Goal: Information Seeking & Learning: Learn about a topic

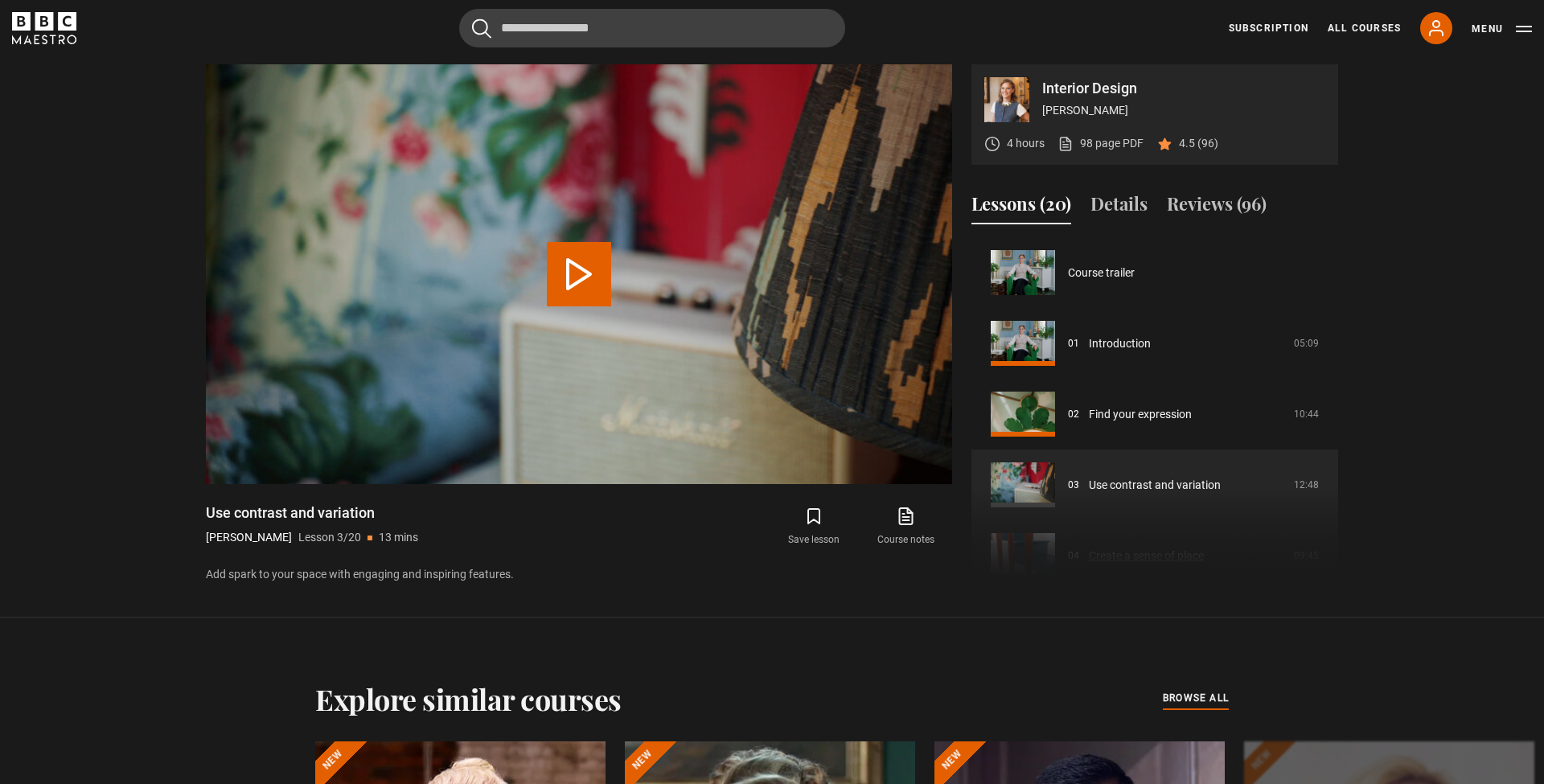
scroll to position [142, 0]
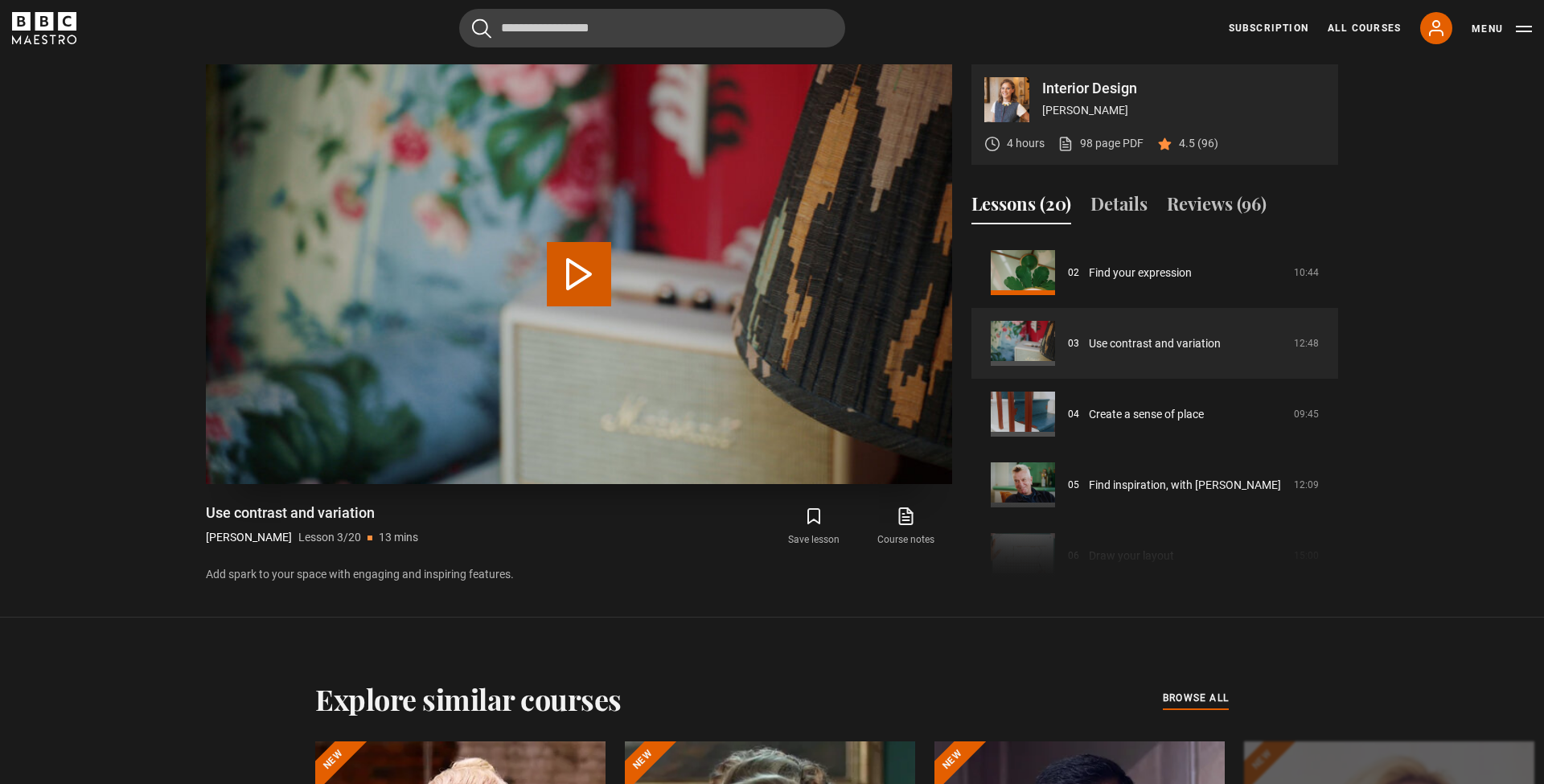
click at [575, 282] on button "Play Lesson Use contrast and variation" at bounding box center [579, 274] width 64 height 64
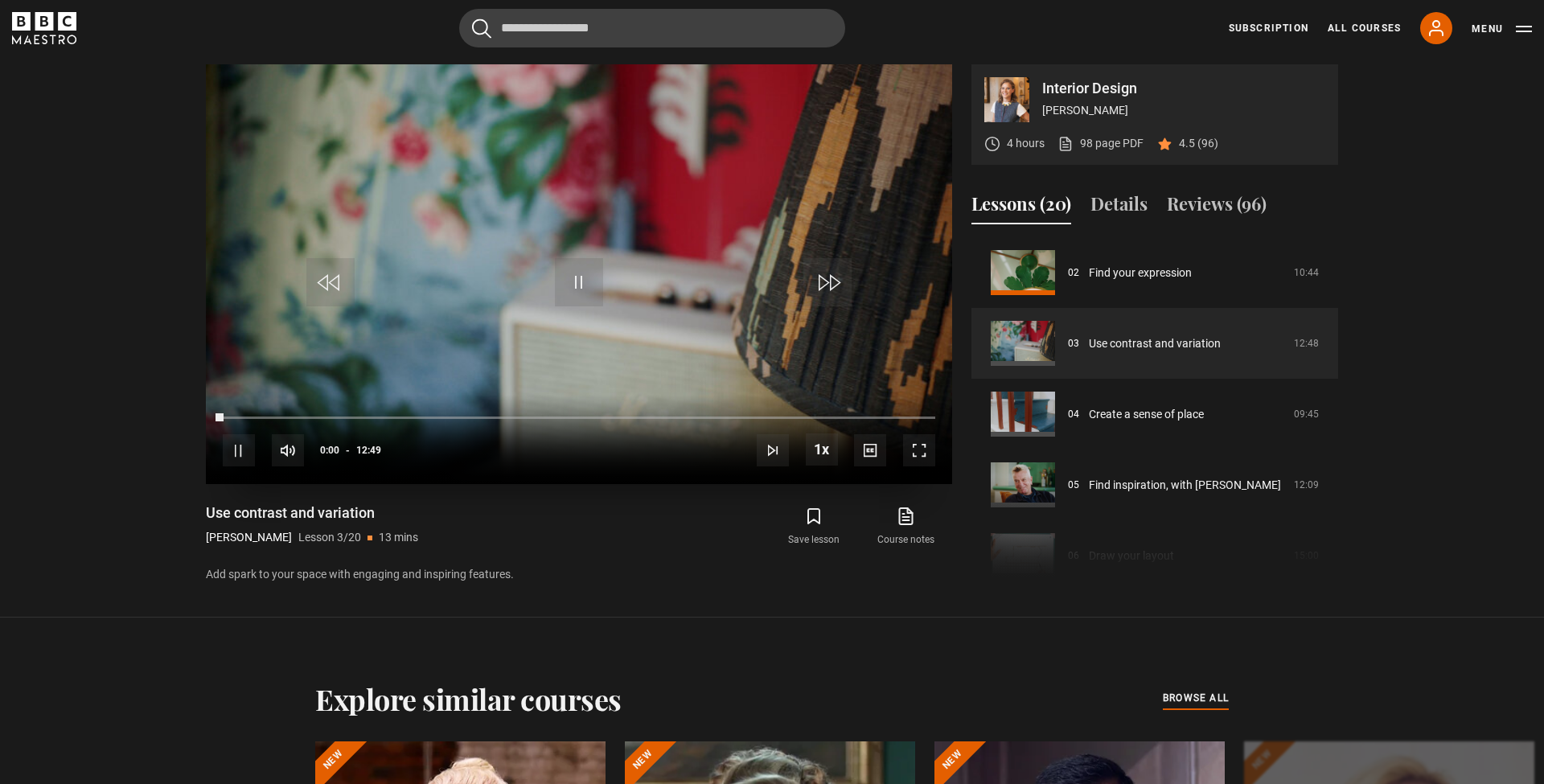
click at [920, 450] on span "Video Player" at bounding box center [919, 450] width 32 height 32
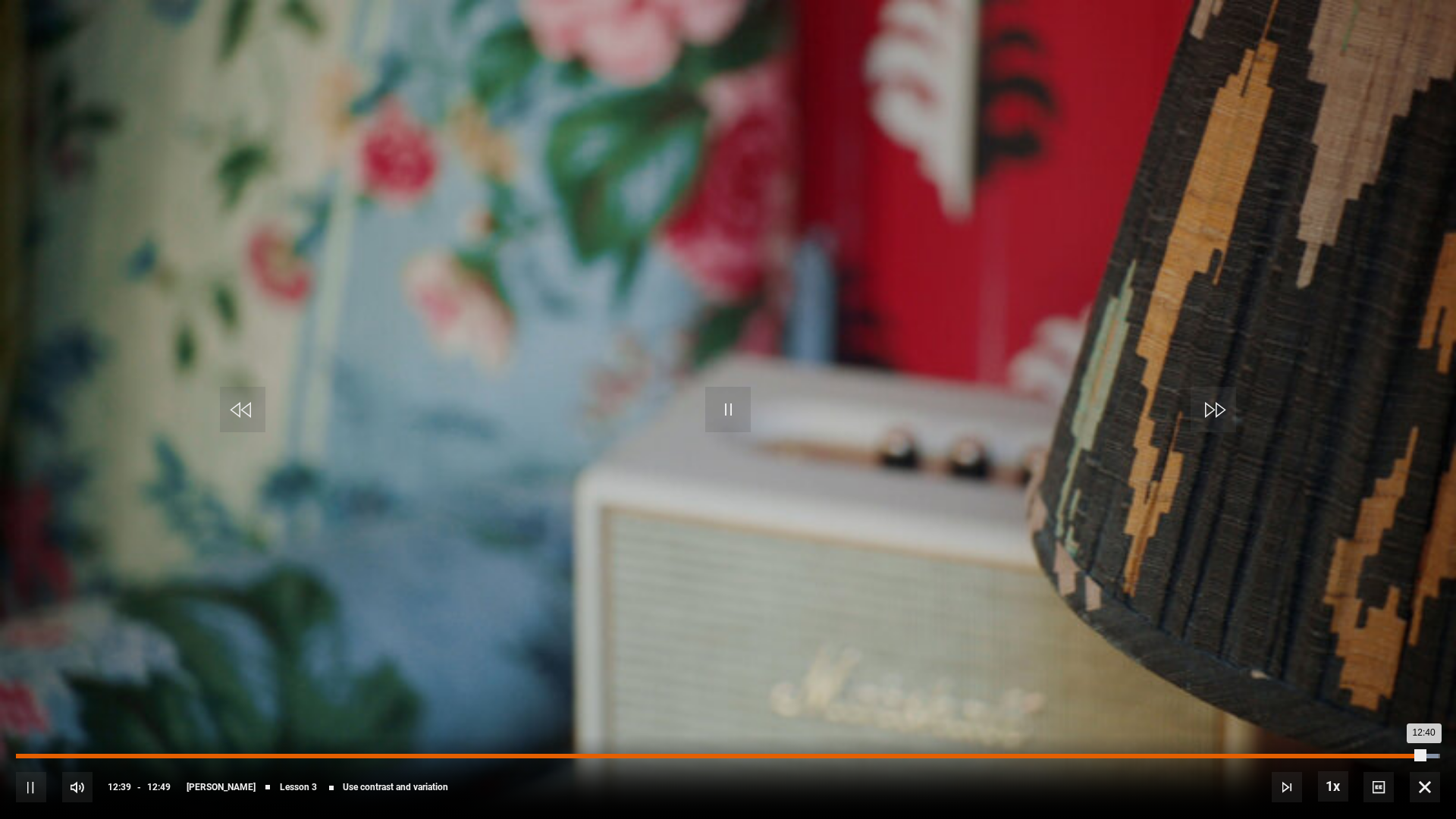
click at [1393, 738] on div "Loaded : 99.87% 12:23 12:40" at bounding box center [728, 756] width 1424 height 5
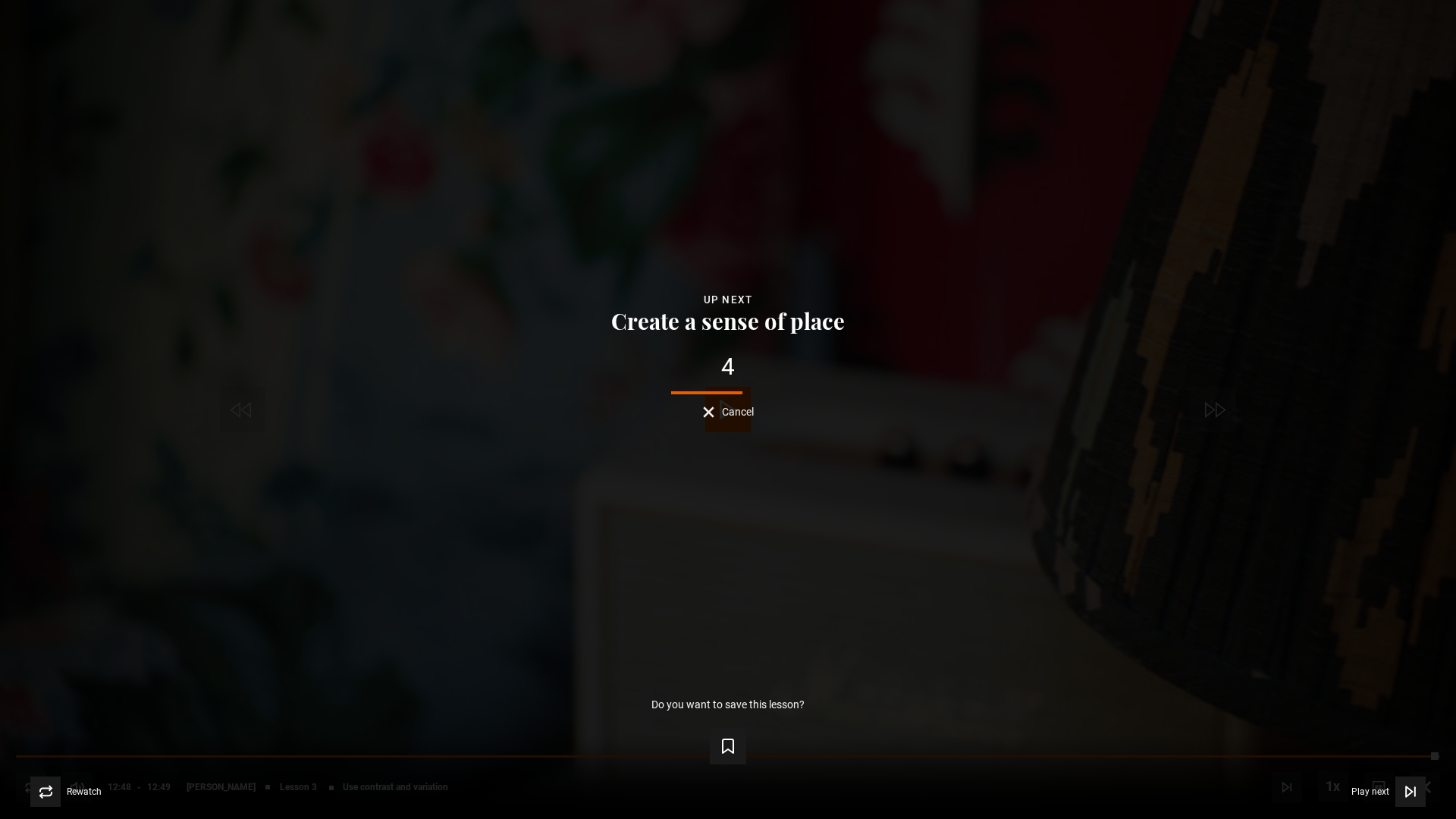
click at [714, 412] on button "Cancel" at bounding box center [728, 412] width 51 height 11
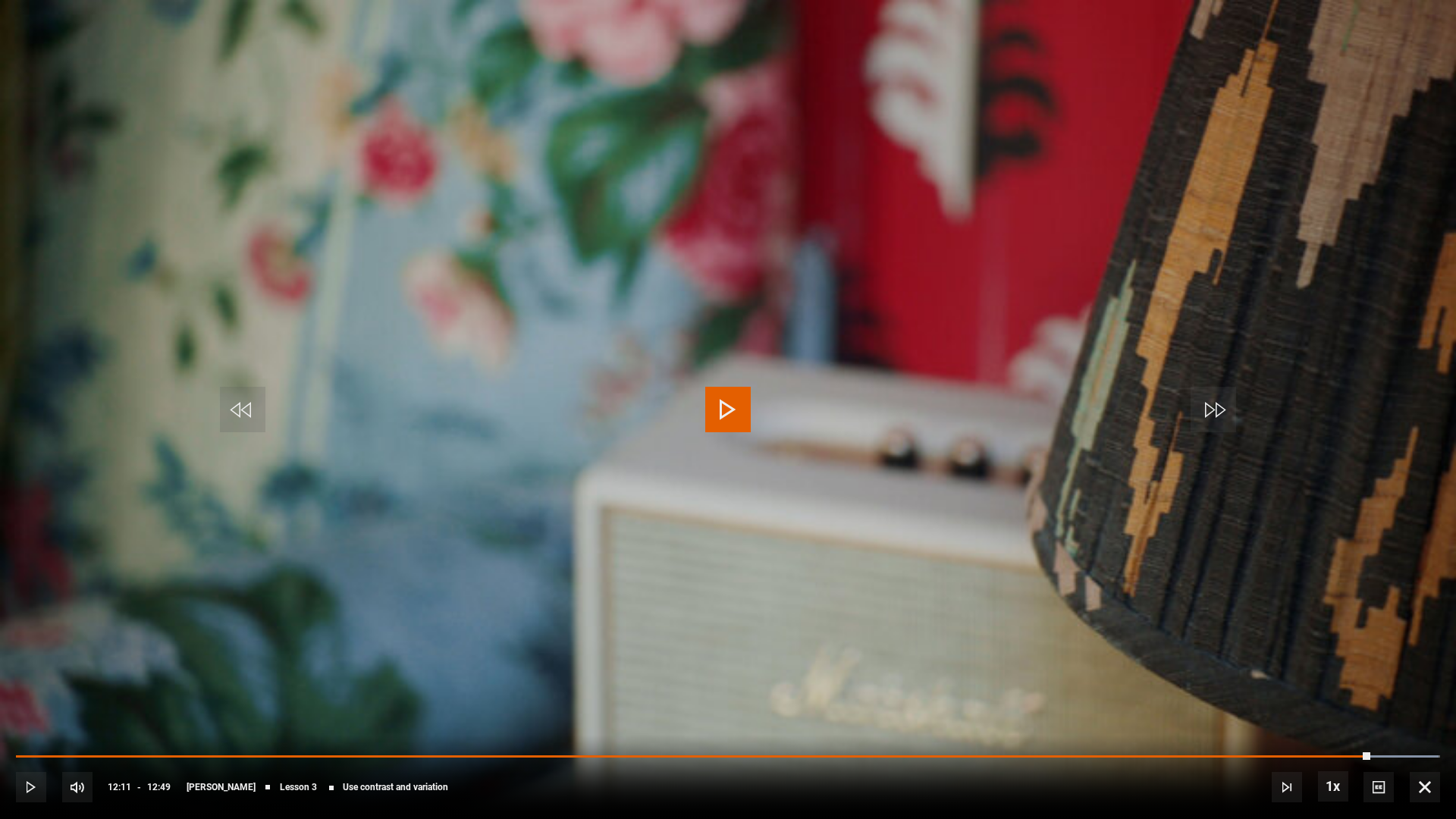
click at [720, 416] on span "Video Player" at bounding box center [728, 410] width 46 height 46
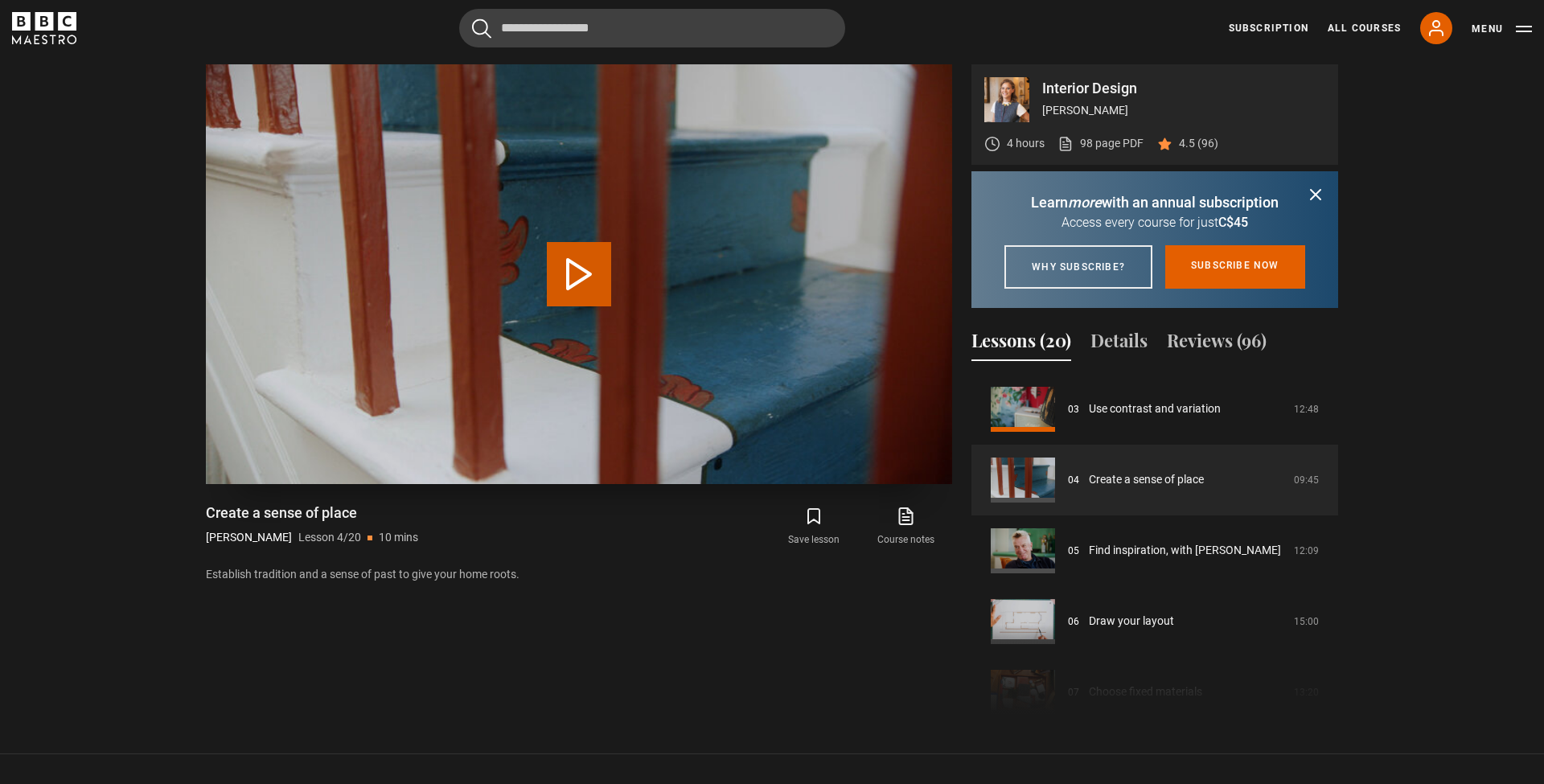
click at [594, 268] on button "Play Lesson Create a sense of place" at bounding box center [579, 274] width 64 height 64
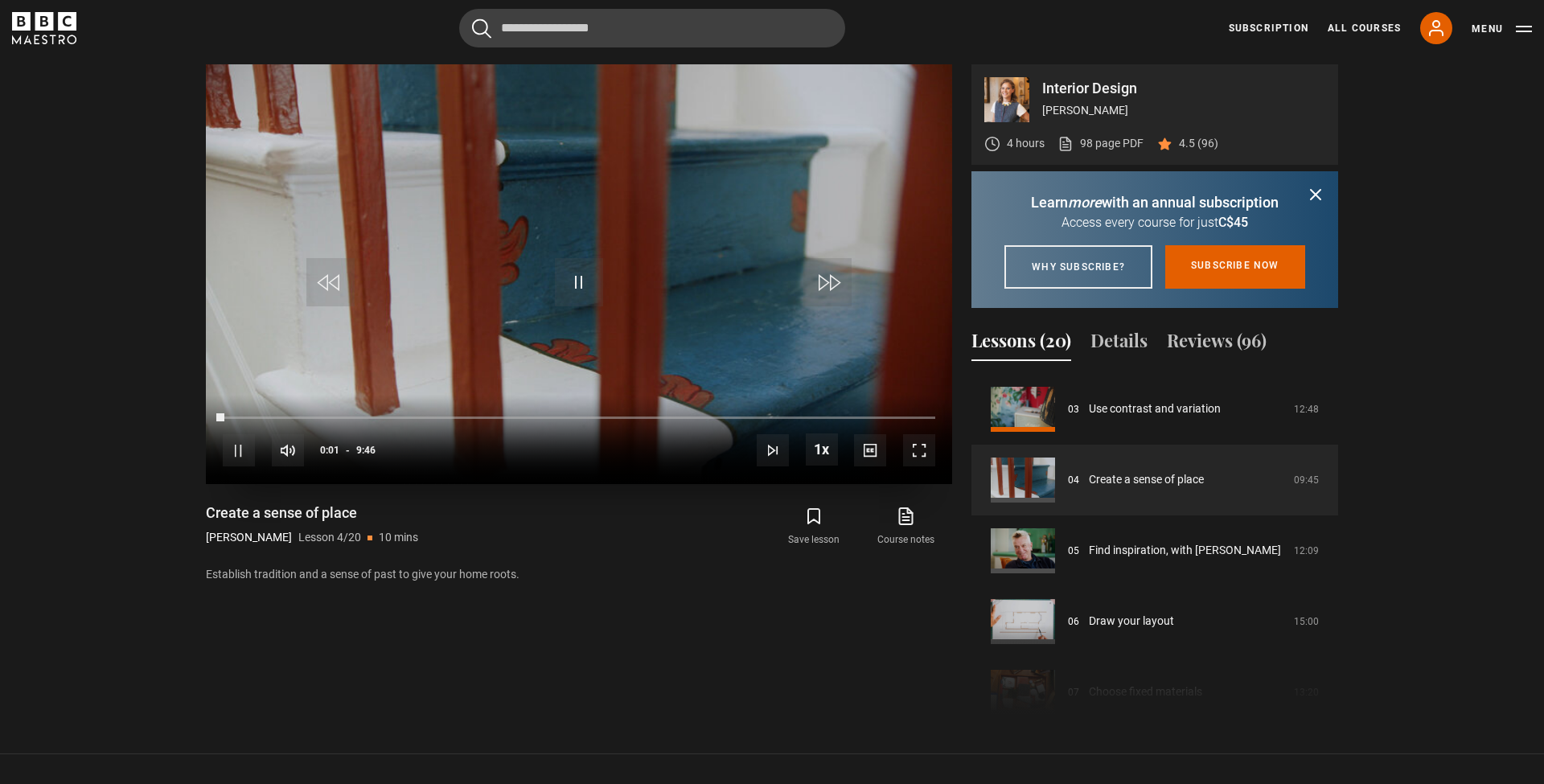
click at [921, 452] on span "Video Player" at bounding box center [919, 450] width 32 height 32
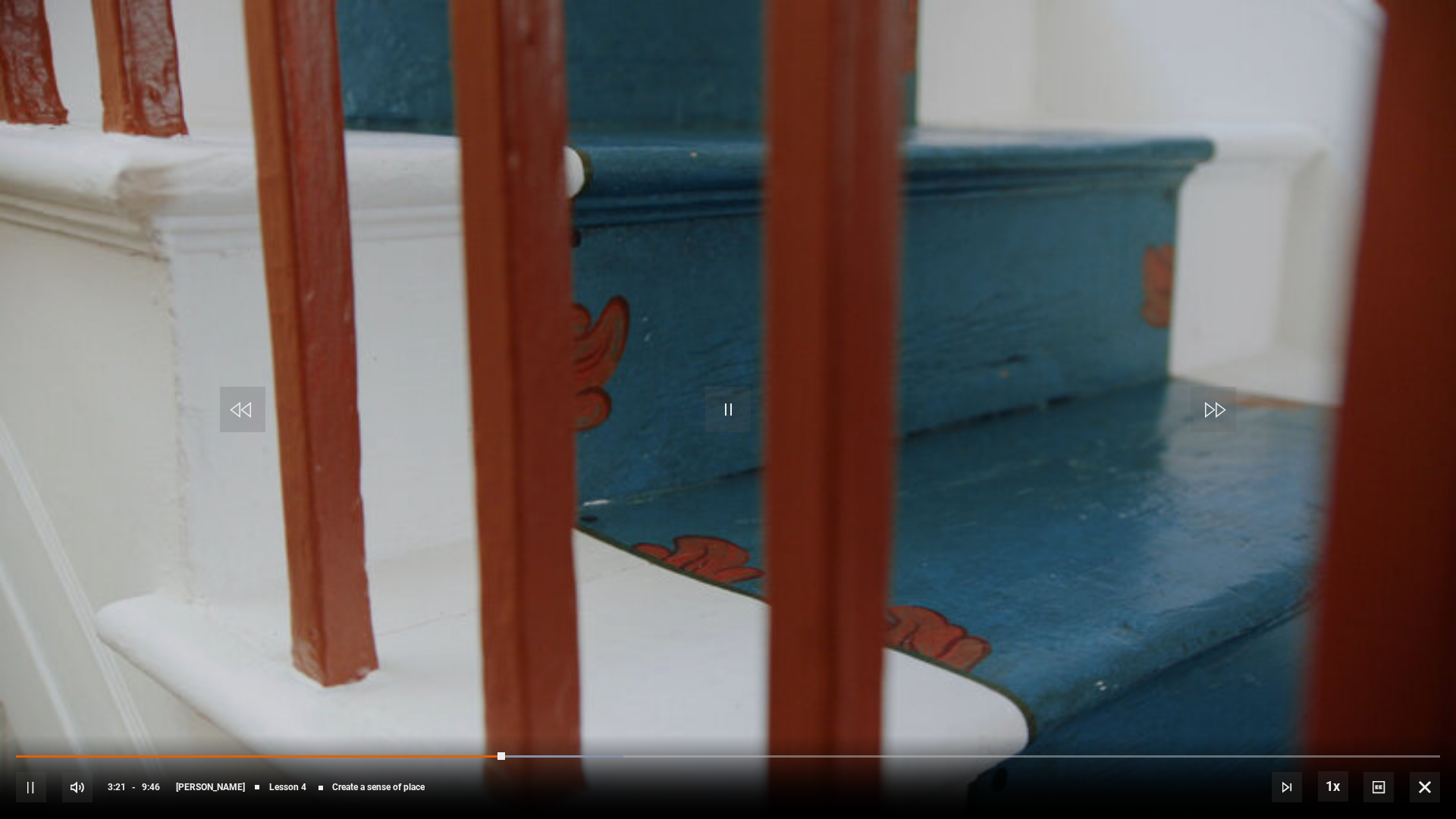
click at [405, 738] on div "10s Skip Back 10 seconds Pause 10s Skip Forward 10 seconds Loaded : 42.64% 2:49…" at bounding box center [728, 776] width 1456 height 84
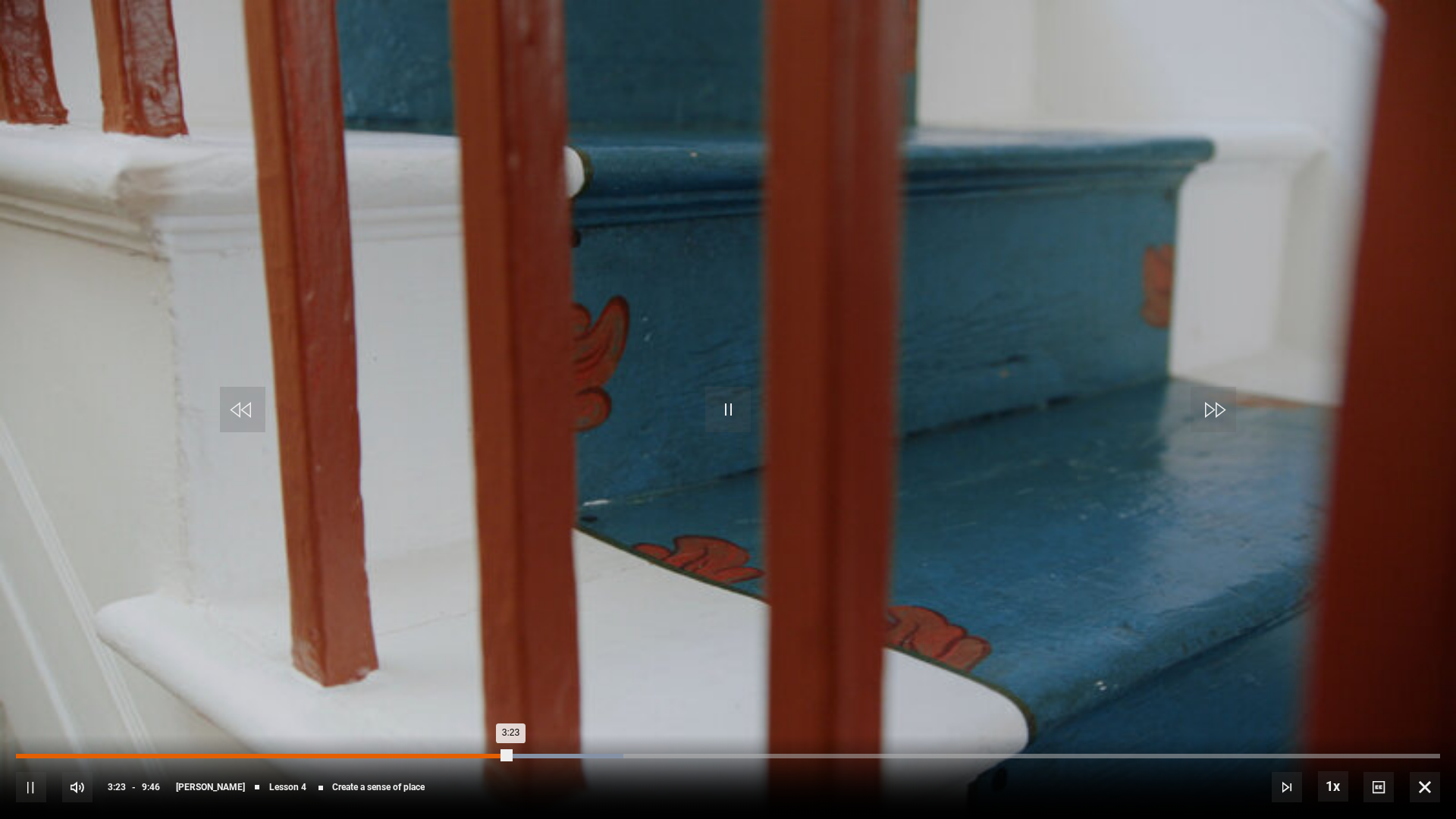
click at [391, 738] on div "2:34" at bounding box center [391, 756] width 2 height 5
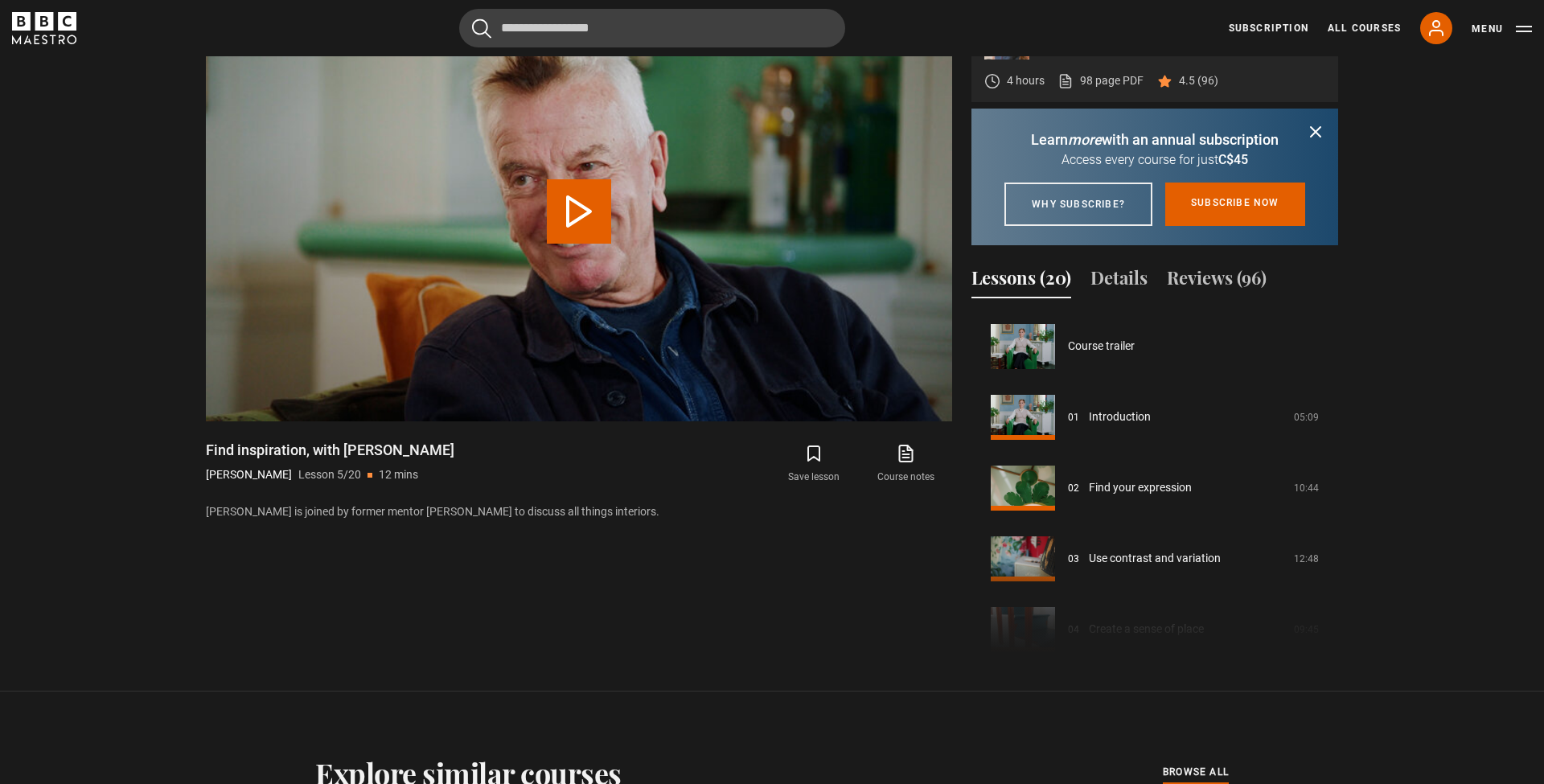
click at [1442, 316] on section "Interior Design Beata Heuman 4 hours 98 page PDF (opens in new tab) 4.5 (96) Di…" at bounding box center [772, 314] width 1544 height 754
click at [585, 194] on button "Play Lesson Find inspiration, with Nicky Haslam" at bounding box center [579, 212] width 64 height 64
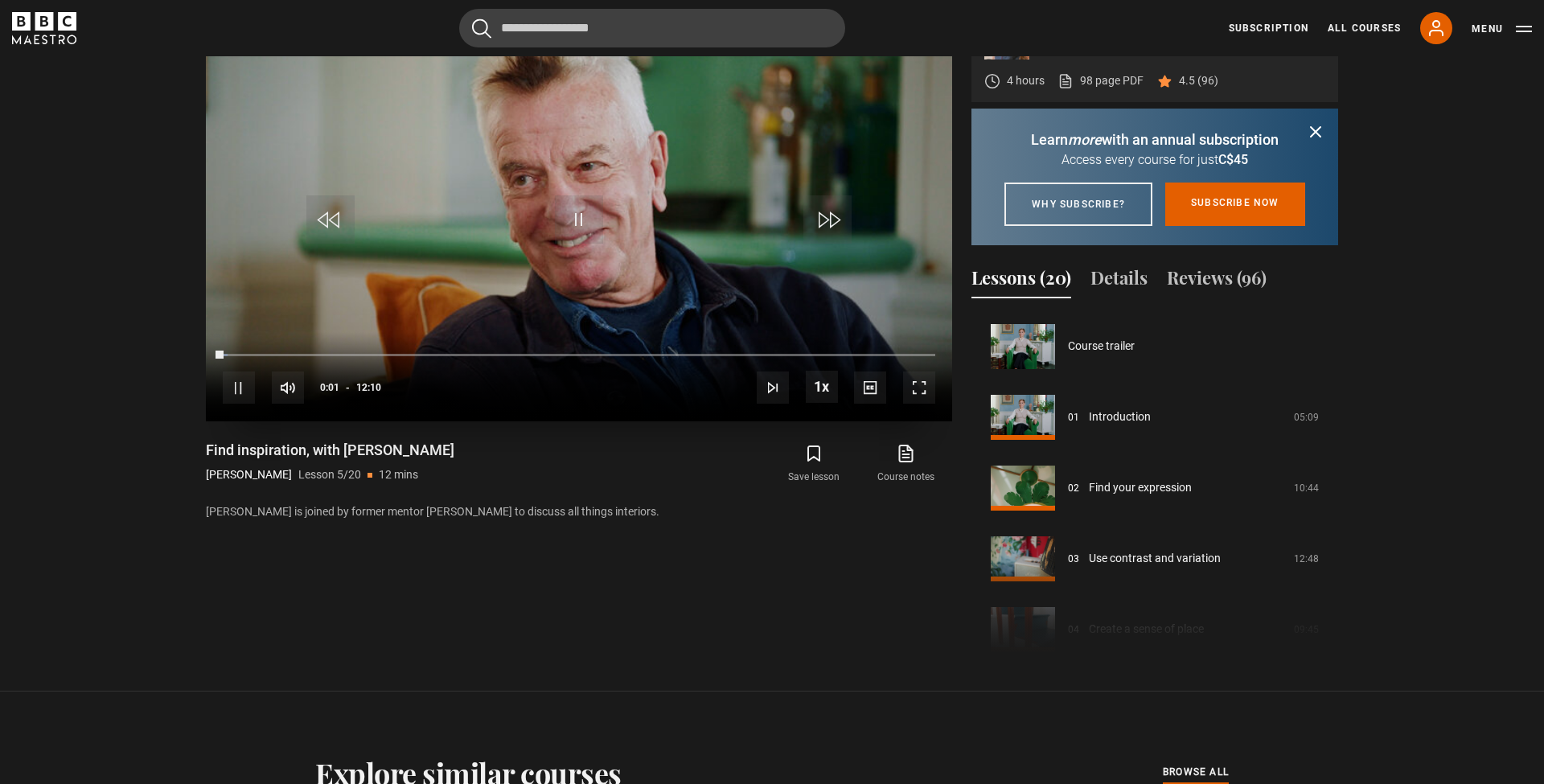
click at [912, 384] on span "Video Player" at bounding box center [919, 388] width 32 height 32
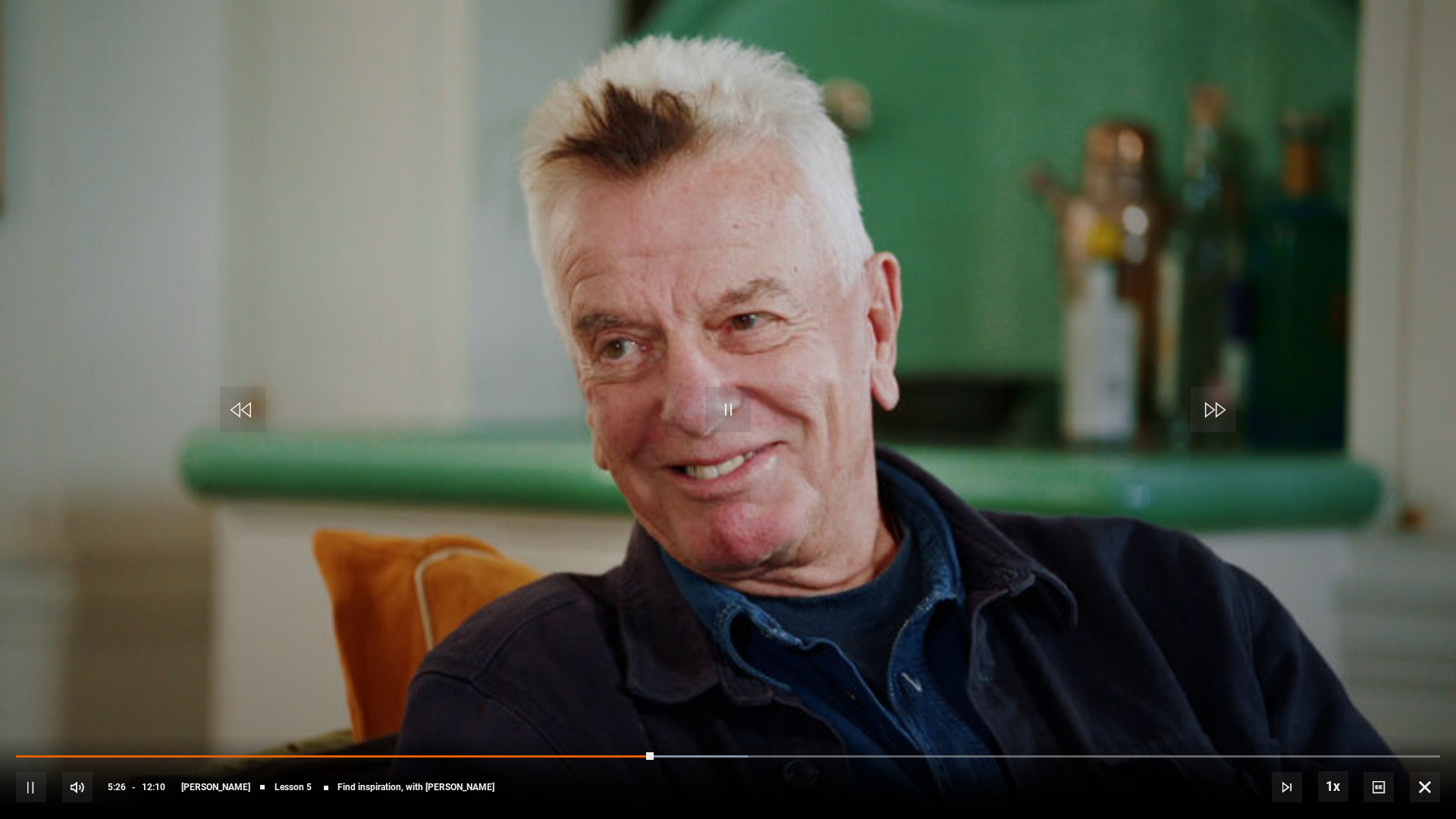
click at [39, 738] on span "Video Player" at bounding box center [31, 787] width 30 height 30
click at [723, 413] on span "Video Player" at bounding box center [728, 410] width 46 height 46
click at [35, 738] on span "Video Player" at bounding box center [31, 787] width 30 height 30
click at [726, 411] on span "Video Player" at bounding box center [728, 410] width 46 height 46
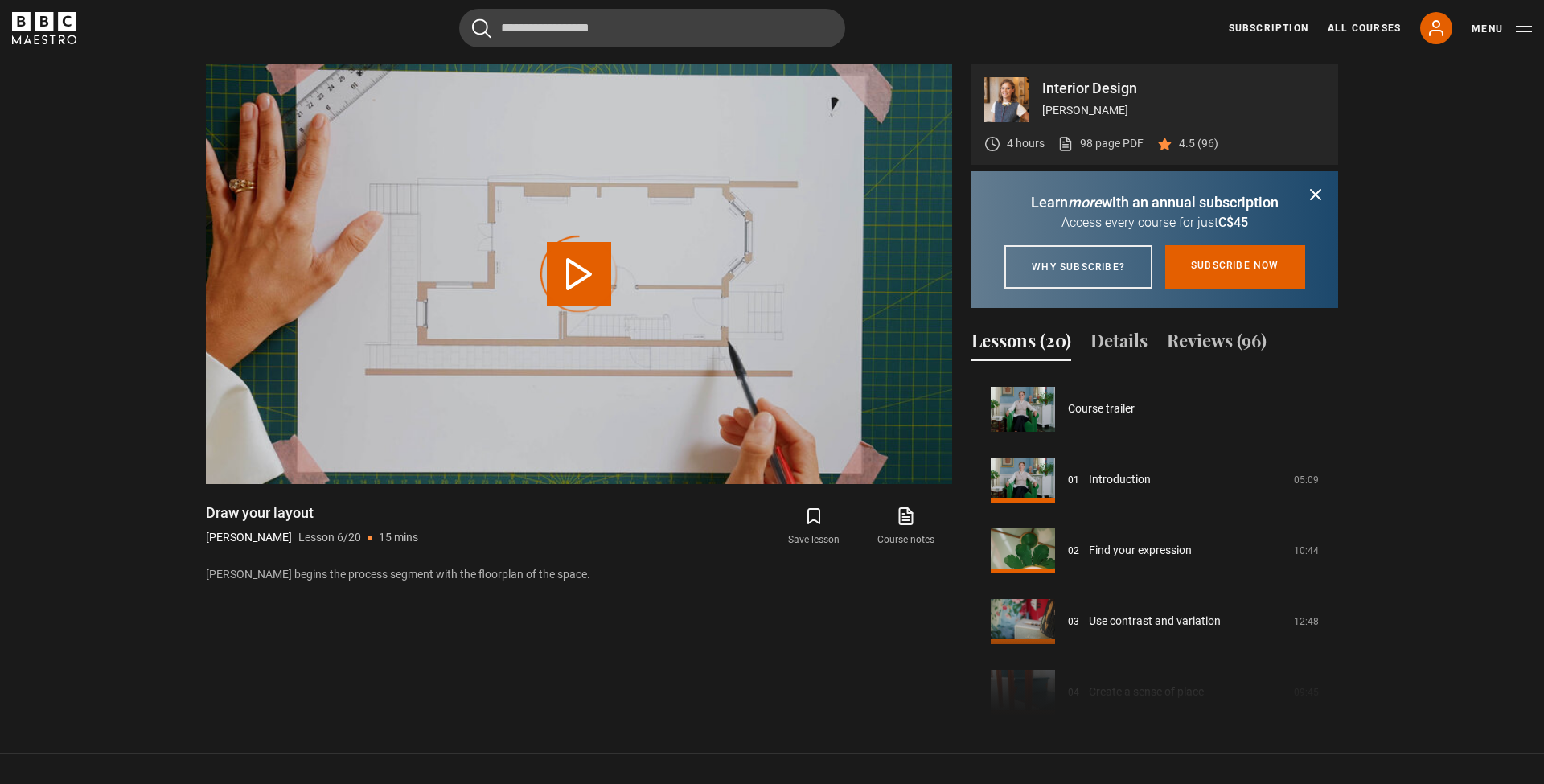
scroll to position [354, 0]
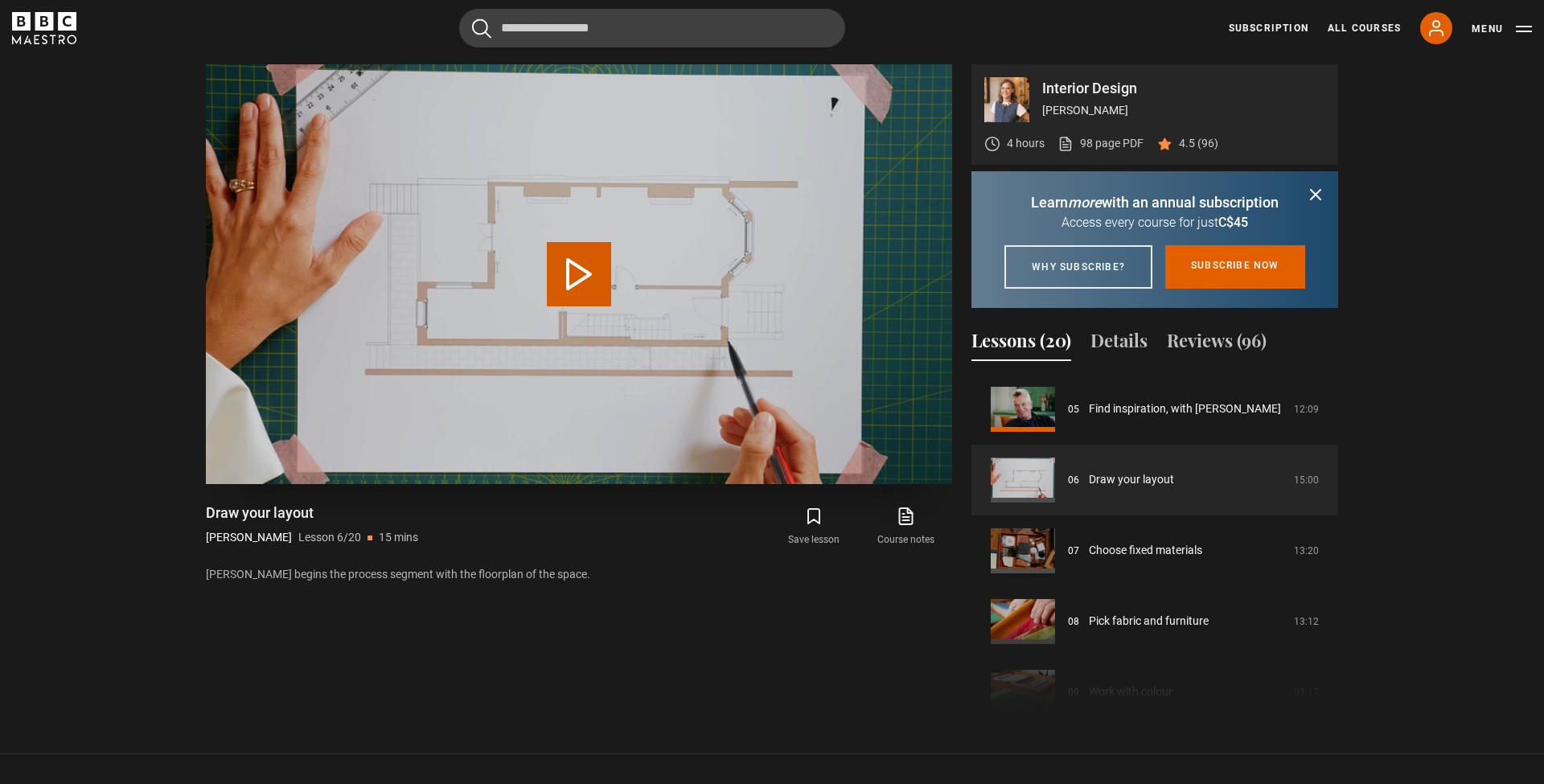
click at [583, 268] on button "Play Lesson Draw your layout" at bounding box center [579, 274] width 64 height 64
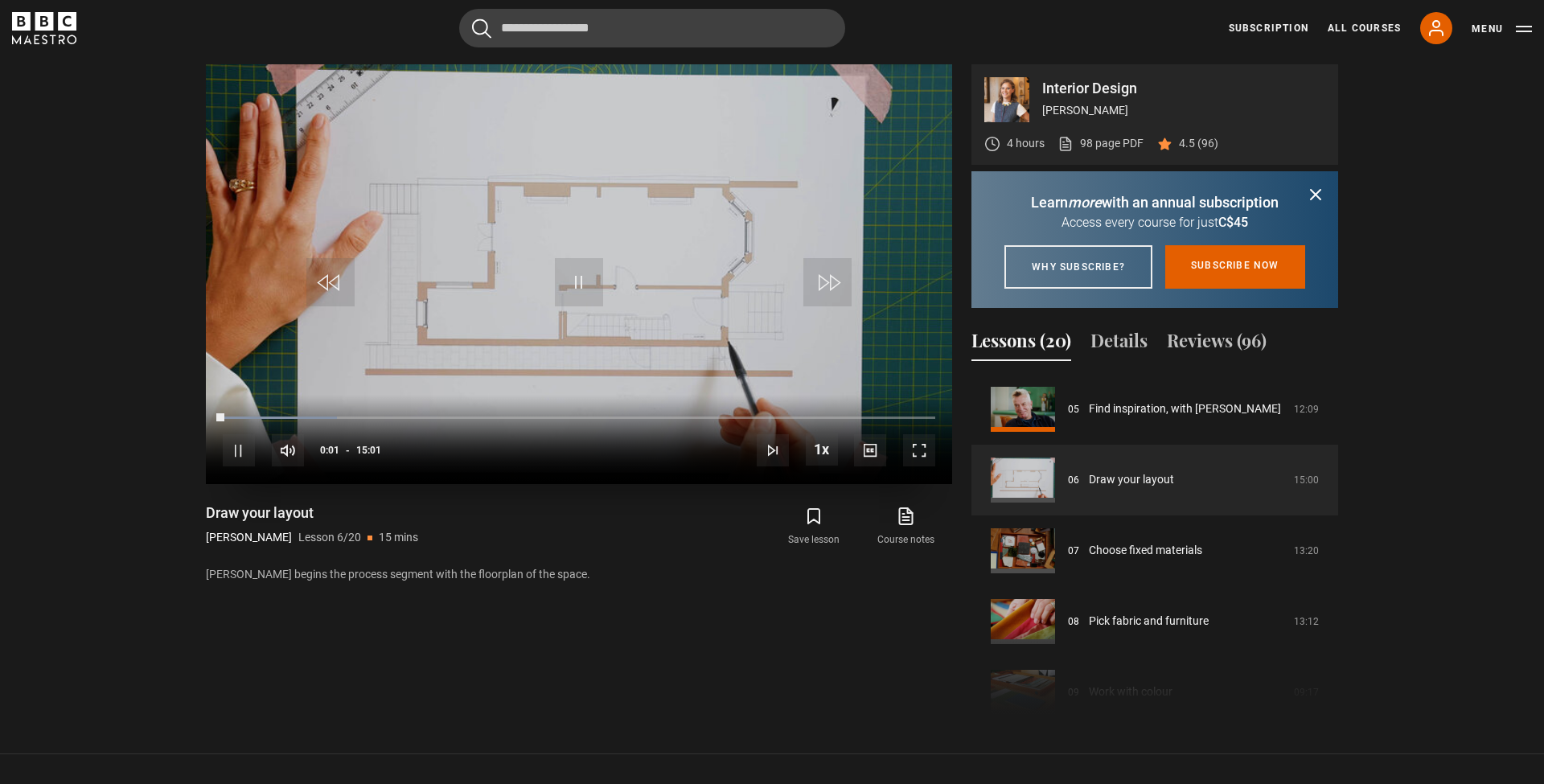
click at [923, 451] on span "Video Player" at bounding box center [919, 450] width 32 height 32
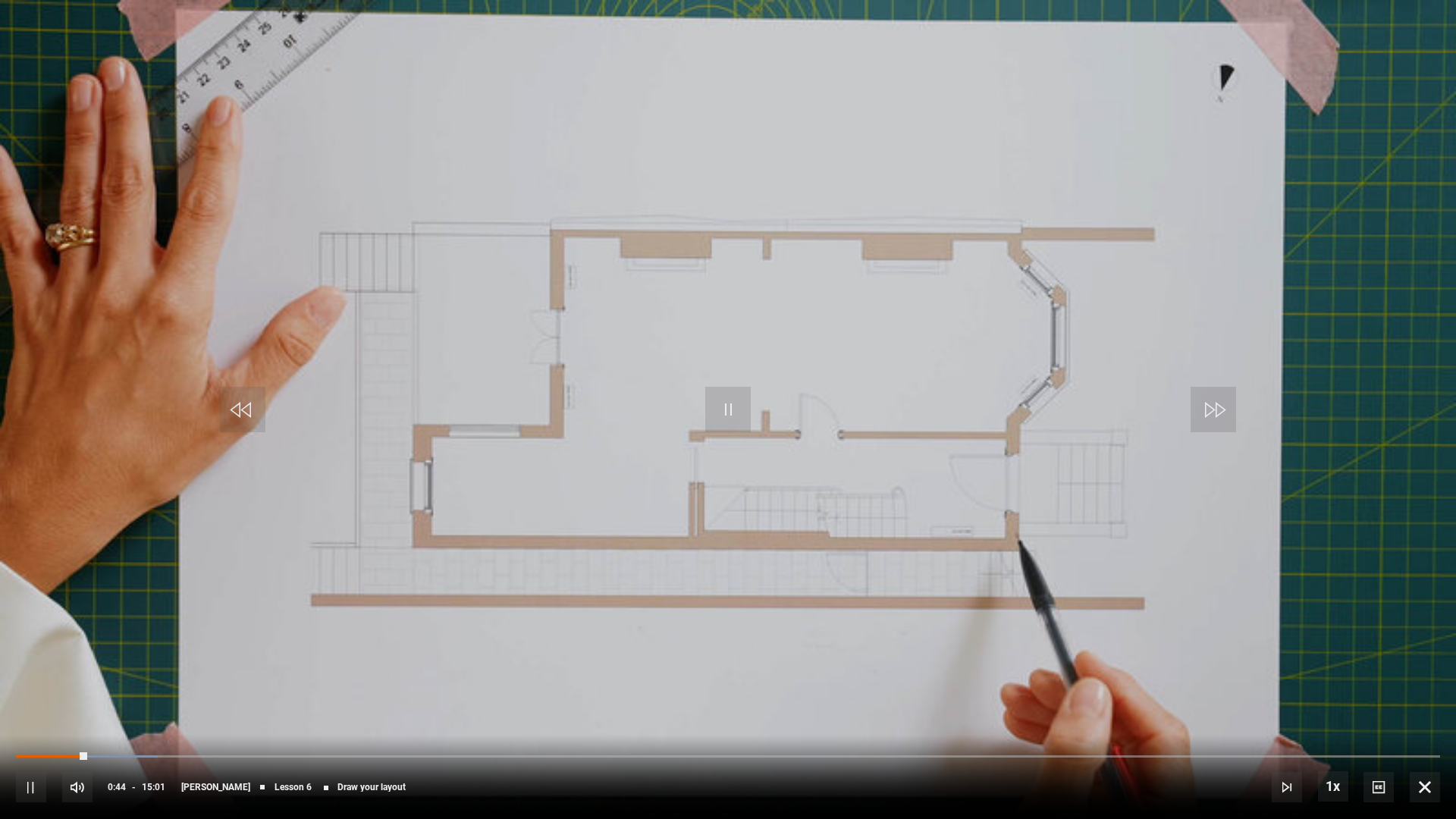
click at [27, 738] on span "Video Player" at bounding box center [31, 787] width 30 height 30
click at [717, 405] on span "Video Player" at bounding box center [728, 410] width 46 height 46
click at [728, 416] on span "Video Player" at bounding box center [728, 410] width 46 height 46
click at [729, 409] on span "Video Player" at bounding box center [728, 410] width 46 height 46
click at [79, 738] on div "10s Skip Back 10 seconds Pause 10s Skip Forward 10 seconds Loaded : 11.07% 01:2…" at bounding box center [728, 776] width 1456 height 84
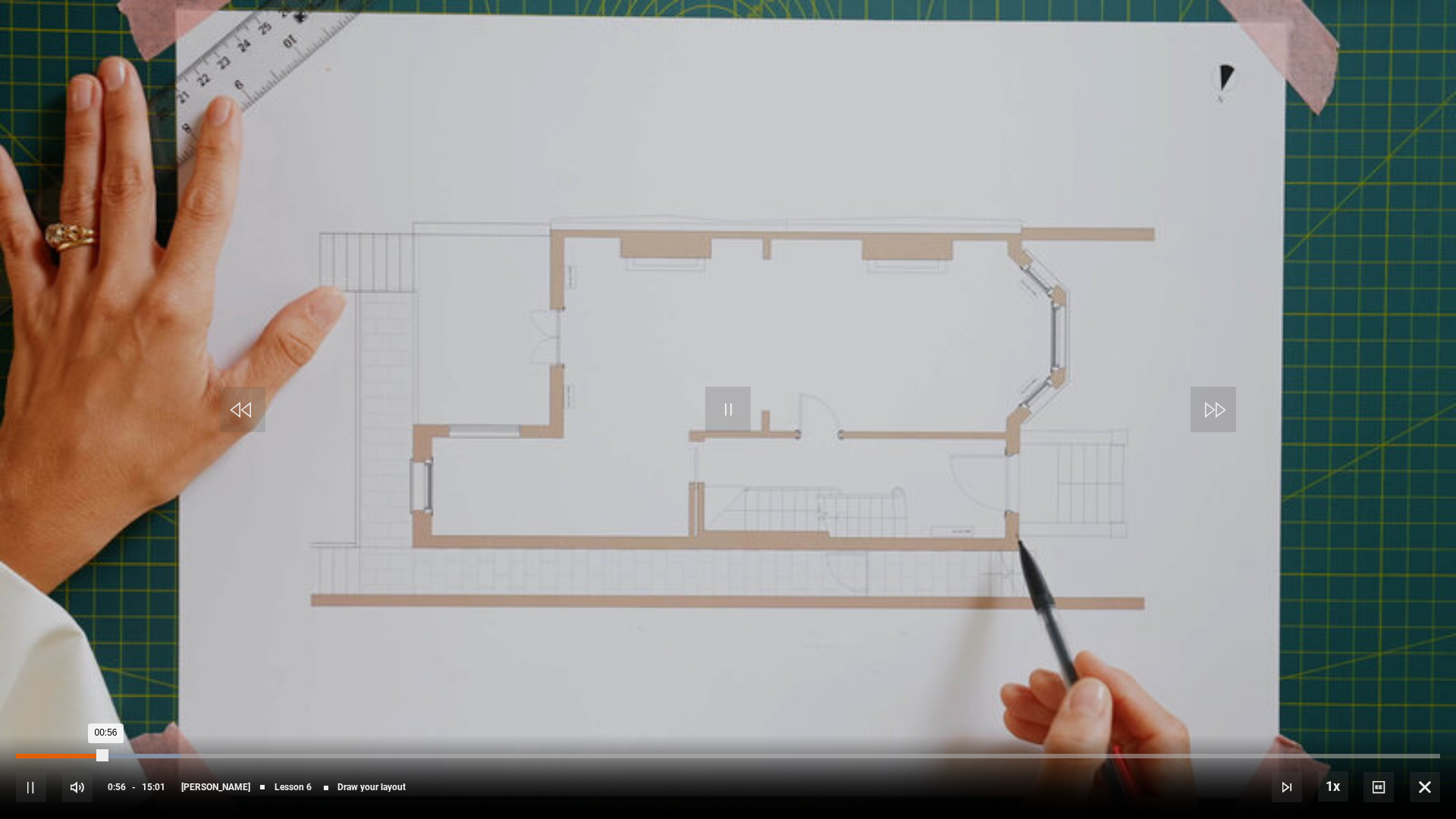
click at [73, 738] on div "Loaded : 11.61% 00:35 00:56" at bounding box center [728, 756] width 1424 height 5
click at [23, 738] on span "Video Player" at bounding box center [31, 787] width 30 height 30
click at [721, 408] on span "Video Player" at bounding box center [728, 410] width 46 height 46
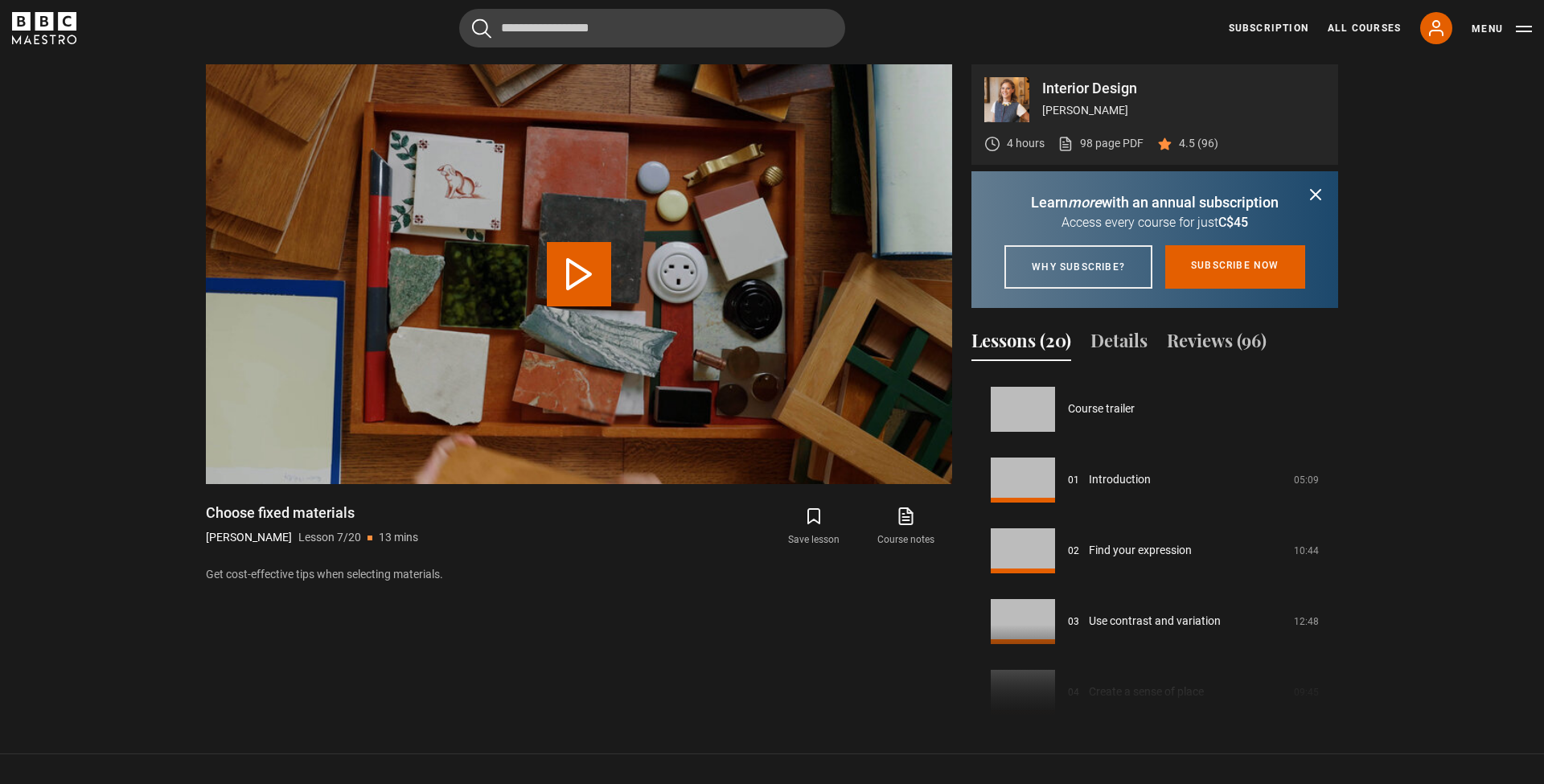
scroll to position [425, 0]
